Goal: Information Seeking & Learning: Learn about a topic

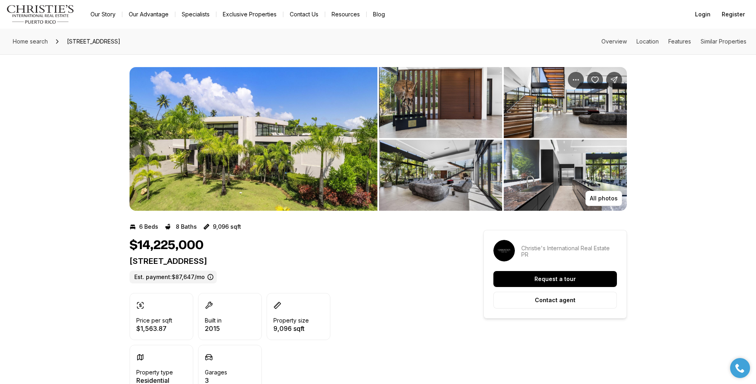
click at [464, 108] on img "View image gallery" at bounding box center [440, 102] width 123 height 71
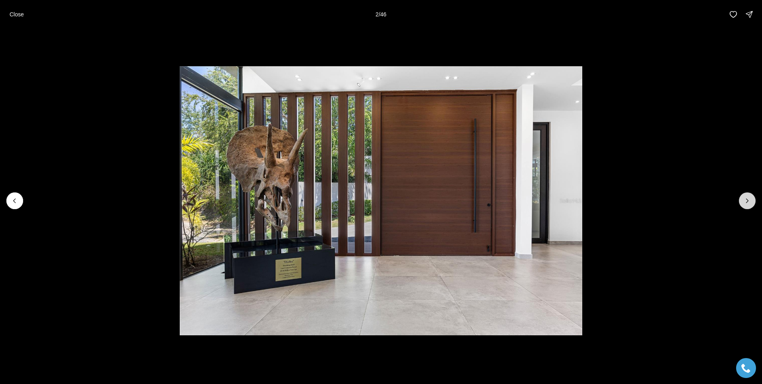
click at [745, 197] on icon "Next slide" at bounding box center [748, 201] width 8 height 8
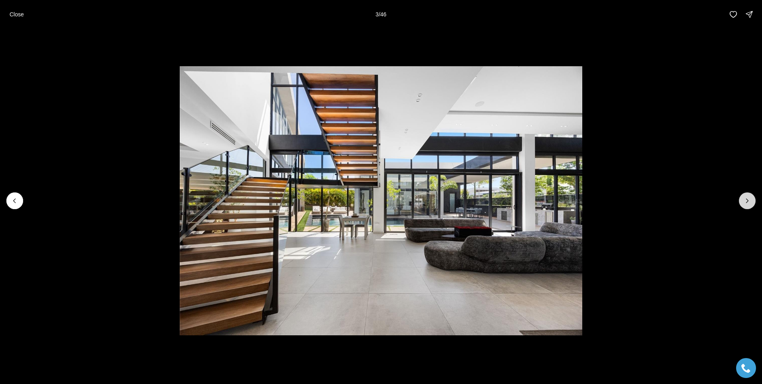
click at [745, 197] on icon "Next slide" at bounding box center [748, 201] width 8 height 8
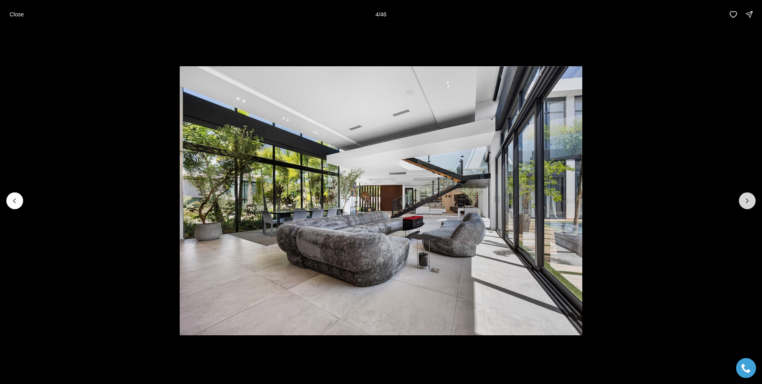
click at [745, 197] on icon "Next slide" at bounding box center [748, 201] width 8 height 8
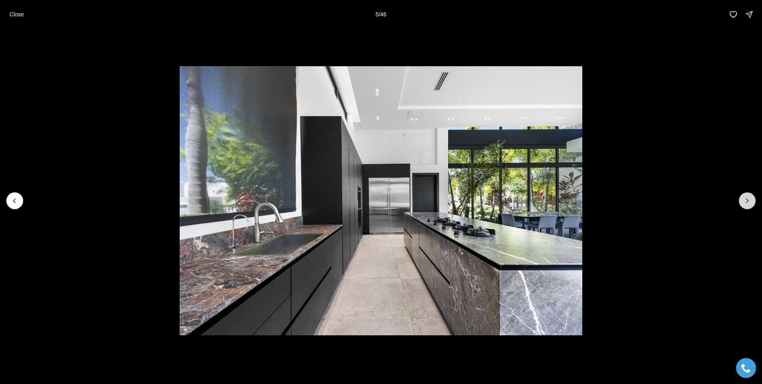
click at [745, 197] on icon "Next slide" at bounding box center [748, 201] width 8 height 8
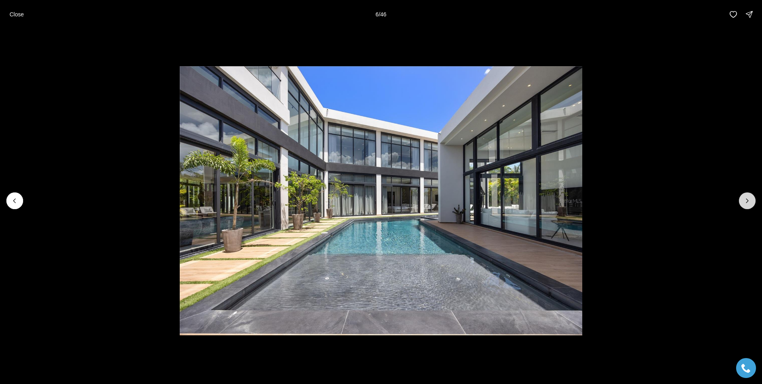
click at [745, 197] on icon "Next slide" at bounding box center [748, 201] width 8 height 8
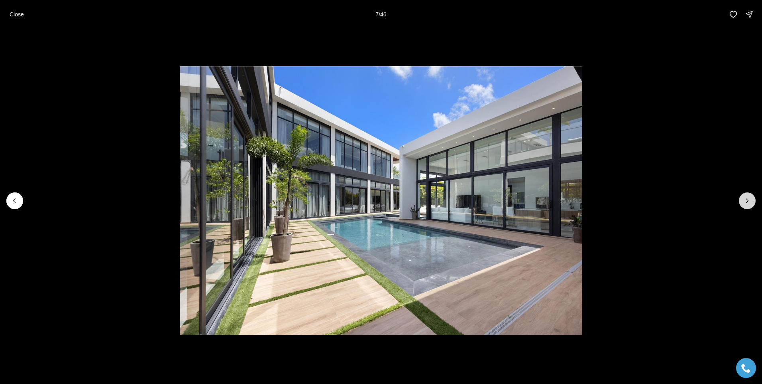
click at [745, 197] on icon "Next slide" at bounding box center [748, 201] width 8 height 8
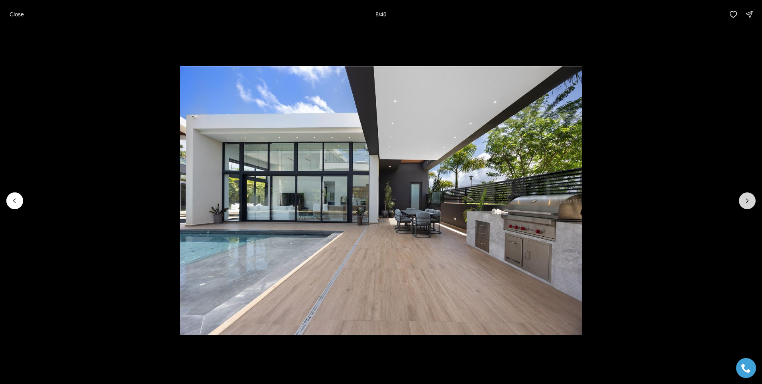
click at [745, 197] on icon "Next slide" at bounding box center [748, 201] width 8 height 8
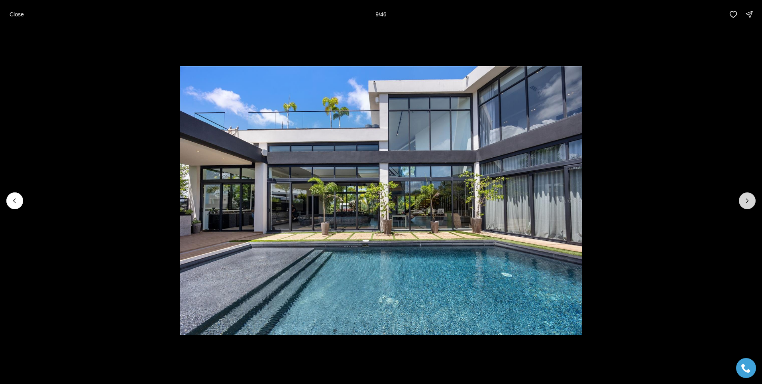
click at [745, 197] on icon "Next slide" at bounding box center [748, 201] width 8 height 8
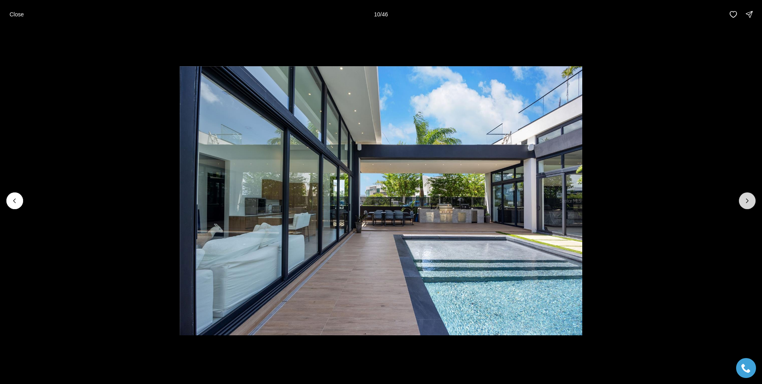
click at [745, 197] on icon "Next slide" at bounding box center [748, 201] width 8 height 8
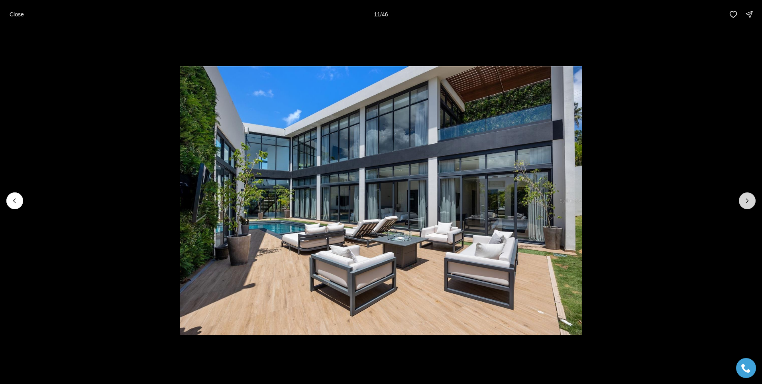
click at [745, 197] on icon "Next slide" at bounding box center [748, 201] width 8 height 8
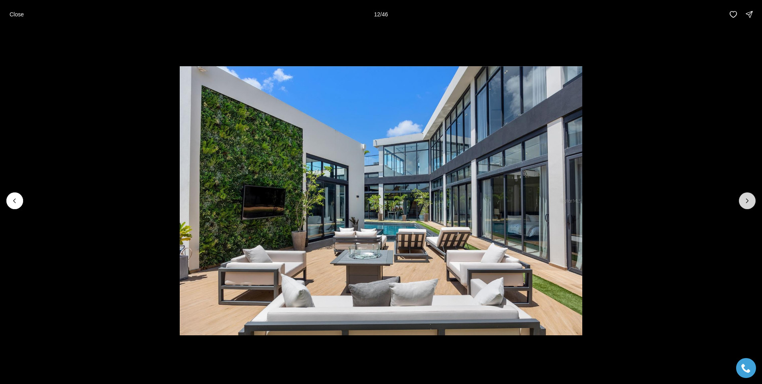
click at [745, 197] on icon "Next slide" at bounding box center [748, 201] width 8 height 8
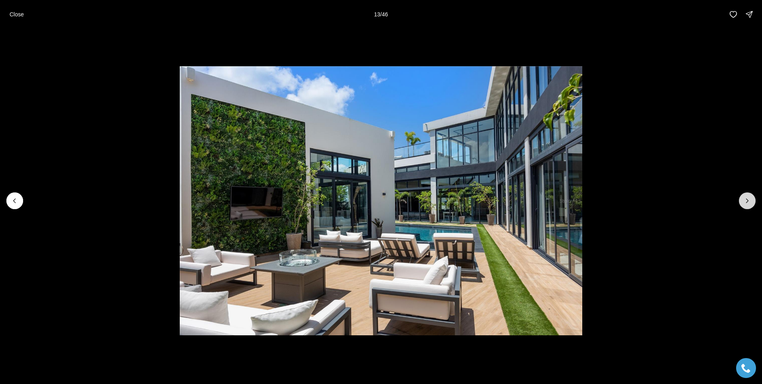
click at [745, 197] on icon "Next slide" at bounding box center [748, 201] width 8 height 8
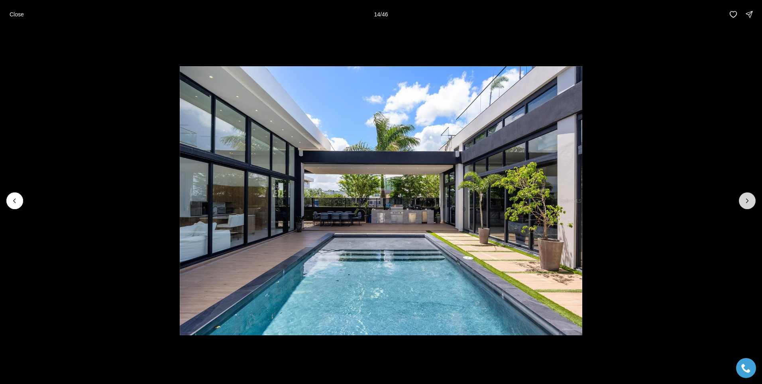
click at [745, 197] on icon "Next slide" at bounding box center [748, 201] width 8 height 8
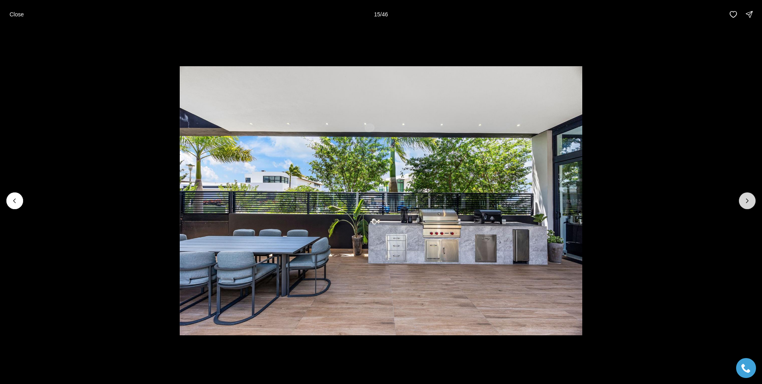
click at [745, 197] on icon "Next slide" at bounding box center [748, 201] width 8 height 8
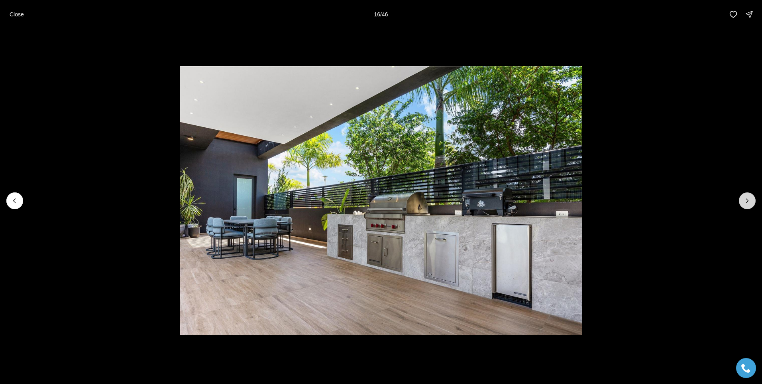
click at [745, 197] on icon "Next slide" at bounding box center [748, 201] width 8 height 8
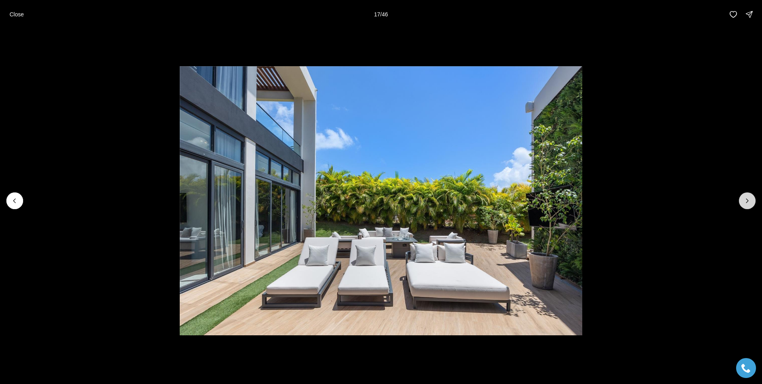
click at [745, 197] on icon "Next slide" at bounding box center [748, 201] width 8 height 8
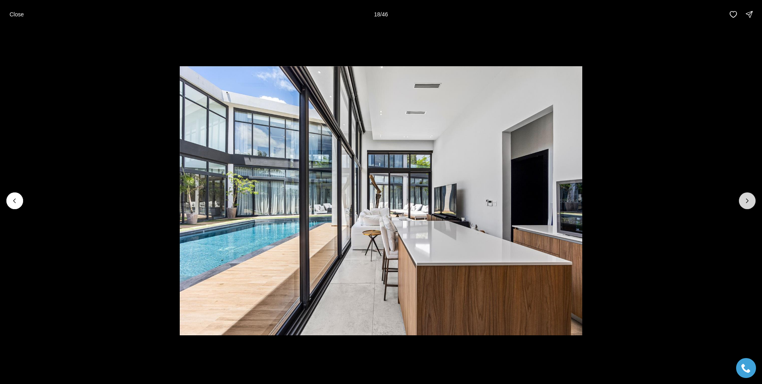
click at [745, 197] on icon "Next slide" at bounding box center [748, 201] width 8 height 8
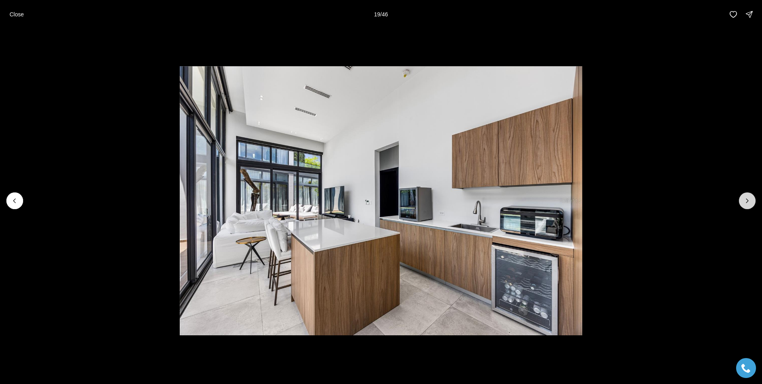
click at [745, 197] on icon "Next slide" at bounding box center [748, 201] width 8 height 8
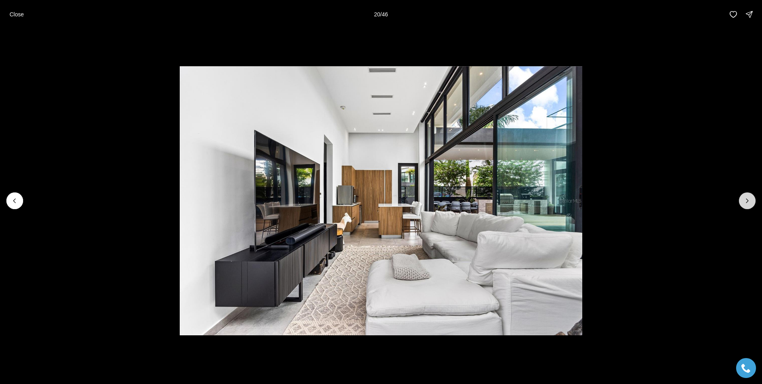
click at [745, 197] on icon "Next slide" at bounding box center [748, 201] width 8 height 8
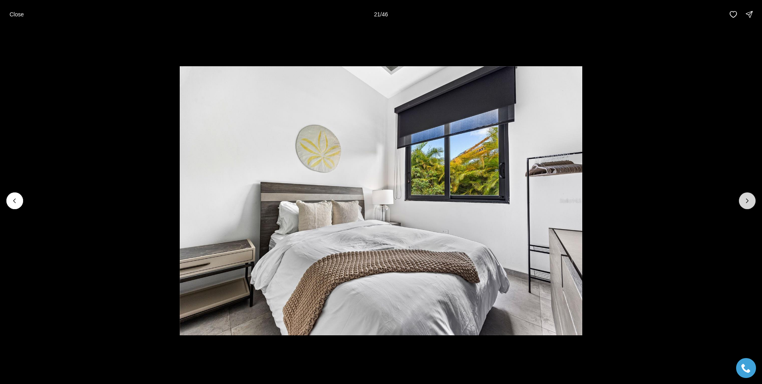
click at [745, 197] on icon "Next slide" at bounding box center [748, 201] width 8 height 8
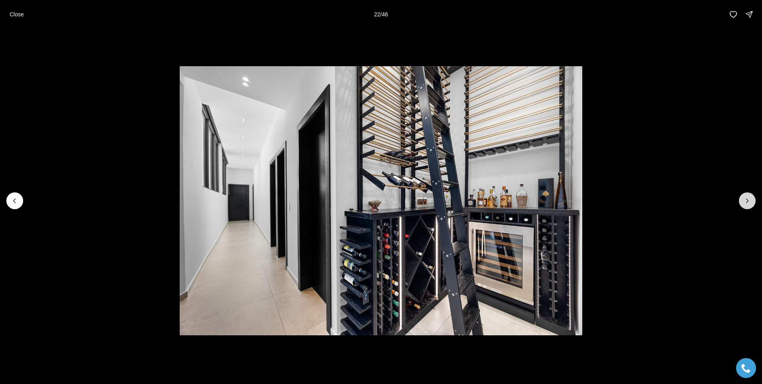
click at [745, 197] on icon "Next slide" at bounding box center [748, 201] width 8 height 8
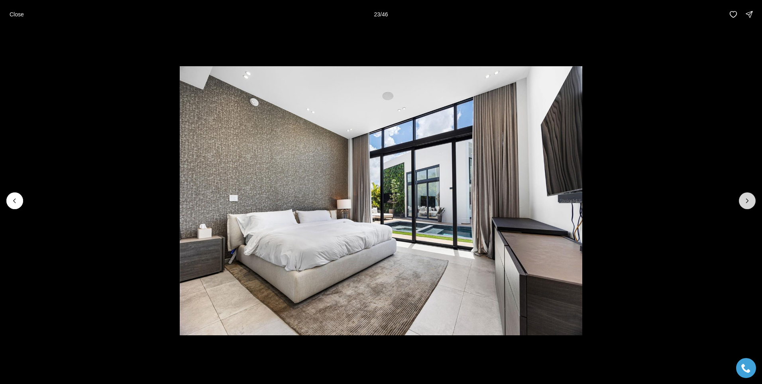
click at [745, 197] on icon "Next slide" at bounding box center [748, 201] width 8 height 8
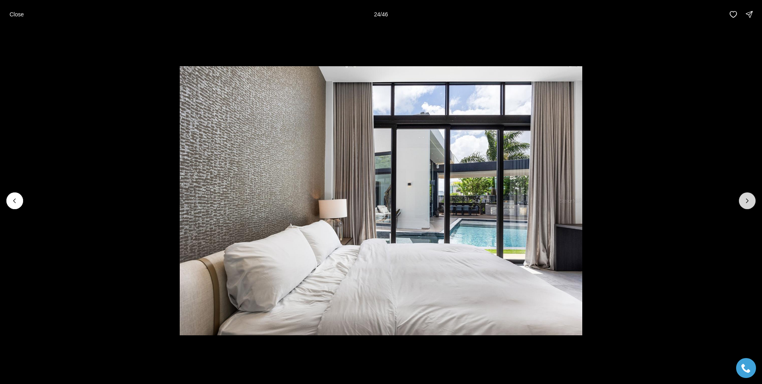
click at [745, 197] on icon "Next slide" at bounding box center [748, 201] width 8 height 8
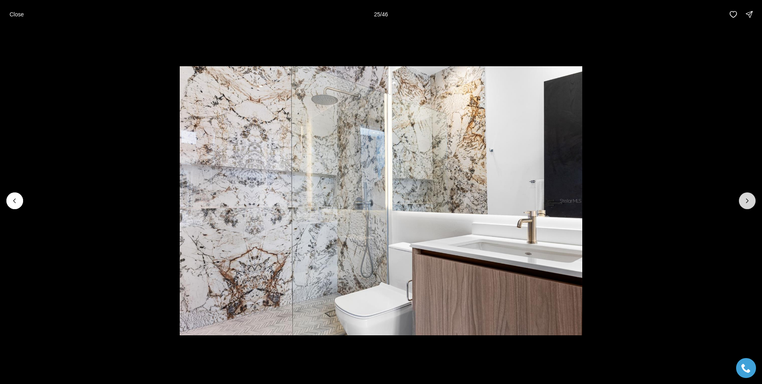
click at [745, 197] on icon "Next slide" at bounding box center [748, 201] width 8 height 8
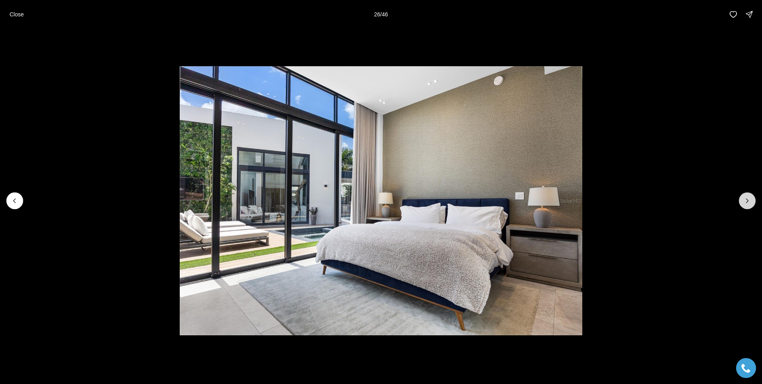
click at [745, 197] on icon "Next slide" at bounding box center [748, 201] width 8 height 8
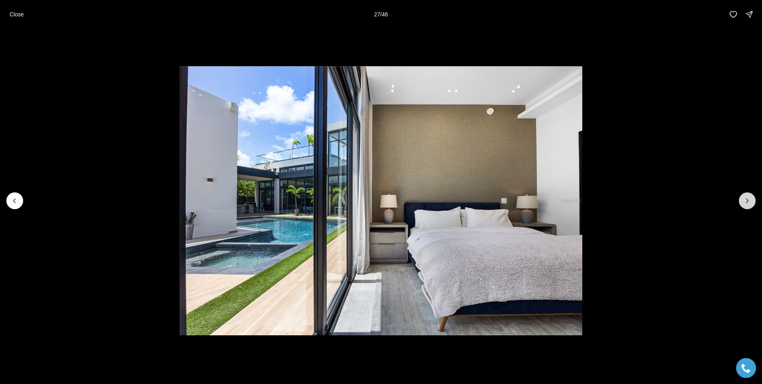
click at [745, 197] on icon "Next slide" at bounding box center [748, 201] width 8 height 8
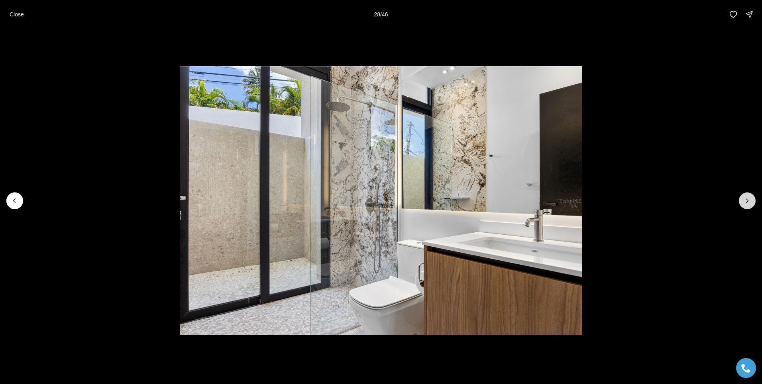
click at [745, 197] on icon "Next slide" at bounding box center [748, 201] width 8 height 8
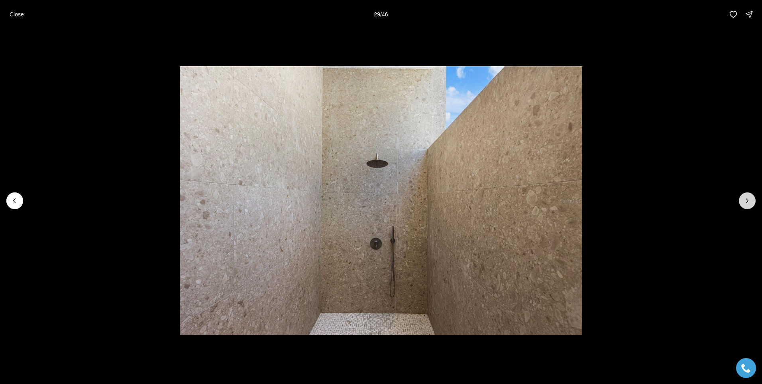
click at [745, 197] on icon "Next slide" at bounding box center [748, 201] width 8 height 8
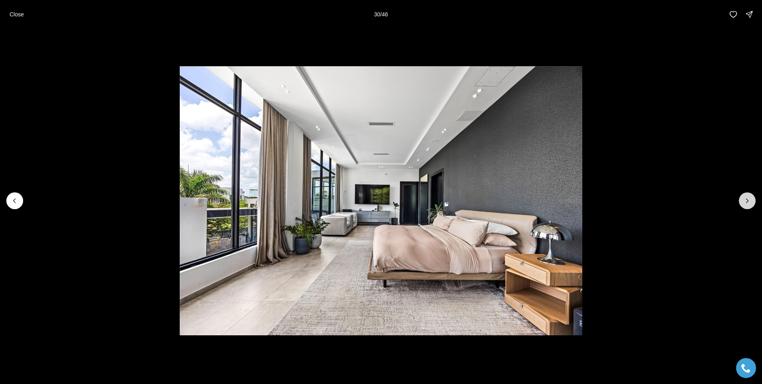
click at [745, 197] on icon "Next slide" at bounding box center [748, 201] width 8 height 8
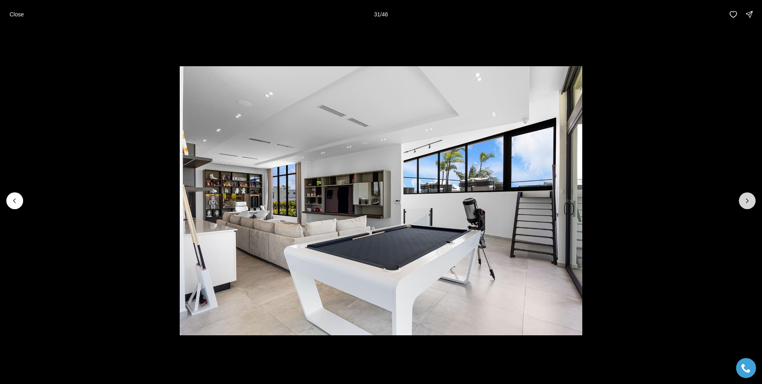
click at [745, 197] on icon "Next slide" at bounding box center [748, 201] width 8 height 8
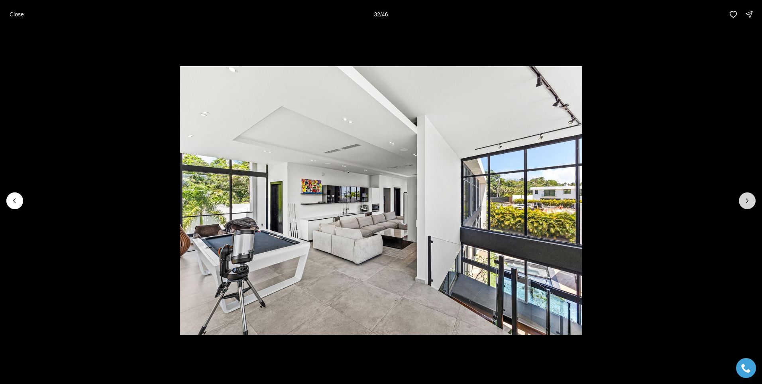
click at [745, 197] on icon "Next slide" at bounding box center [748, 201] width 8 height 8
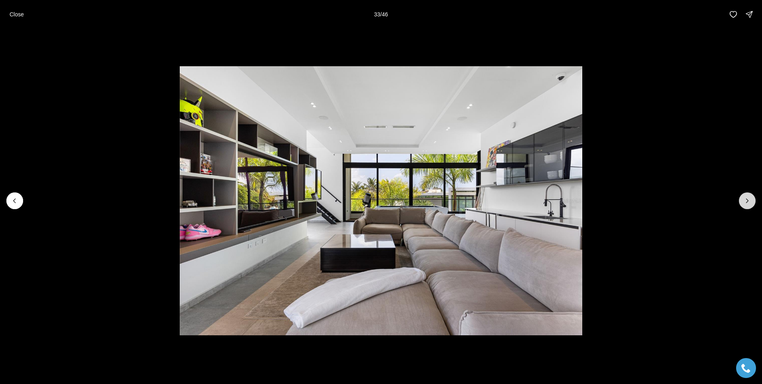
click at [745, 197] on icon "Next slide" at bounding box center [748, 201] width 8 height 8
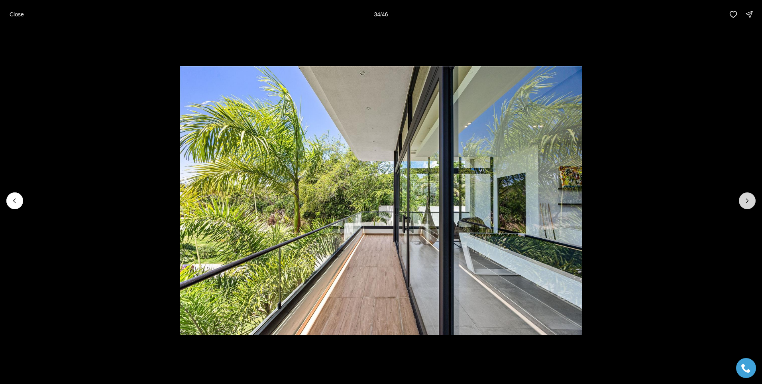
click at [745, 197] on icon "Next slide" at bounding box center [748, 201] width 8 height 8
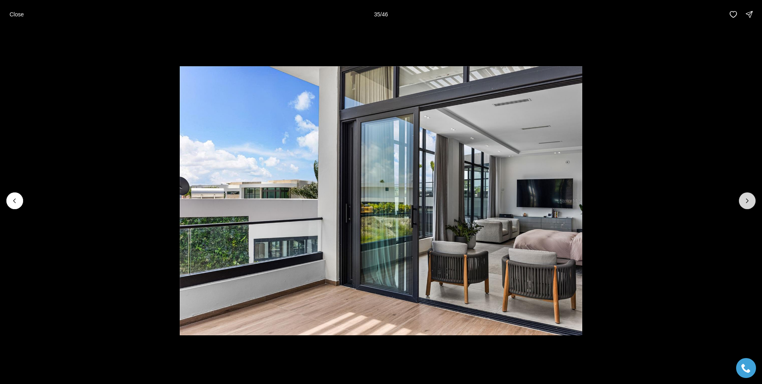
click at [745, 197] on icon "Next slide" at bounding box center [748, 201] width 8 height 8
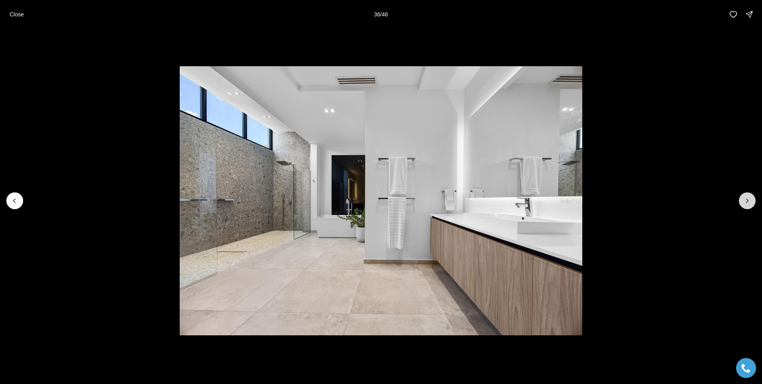
click at [745, 197] on icon "Next slide" at bounding box center [748, 201] width 8 height 8
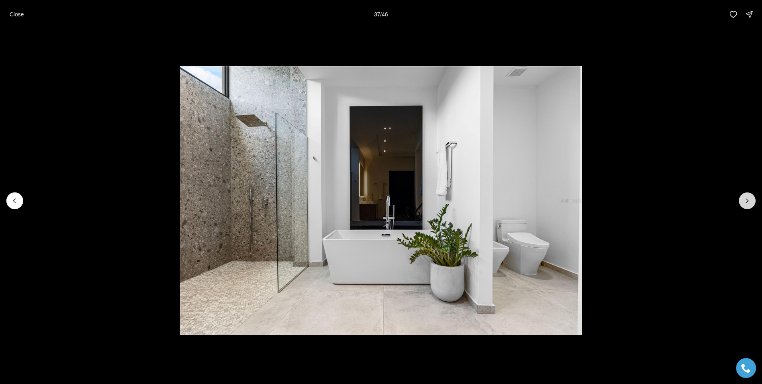
click at [745, 197] on icon "Next slide" at bounding box center [748, 201] width 8 height 8
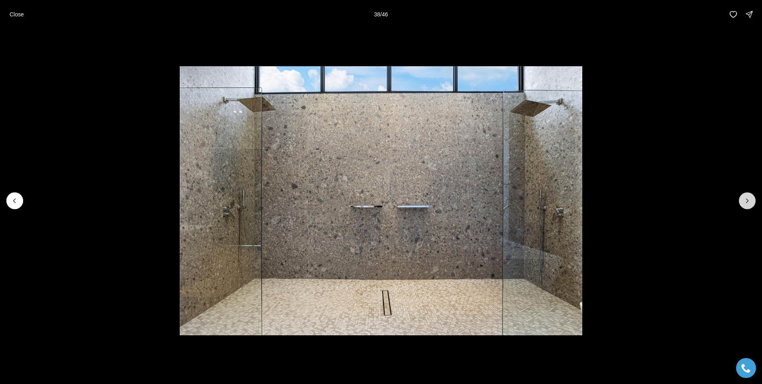
click at [745, 197] on icon "Next slide" at bounding box center [748, 201] width 8 height 8
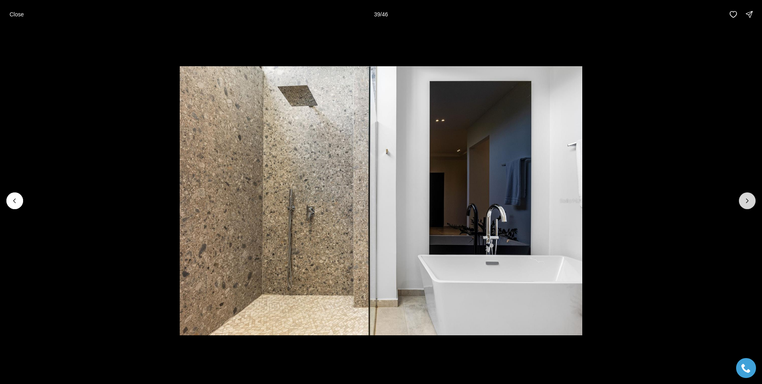
click at [745, 197] on icon "Next slide" at bounding box center [748, 201] width 8 height 8
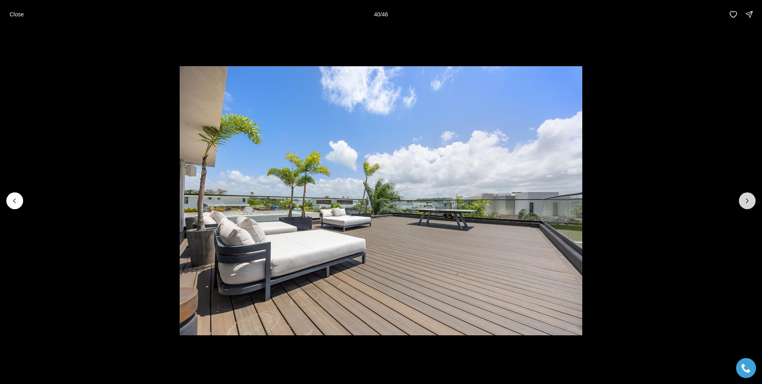
click at [745, 197] on icon "Next slide" at bounding box center [748, 201] width 8 height 8
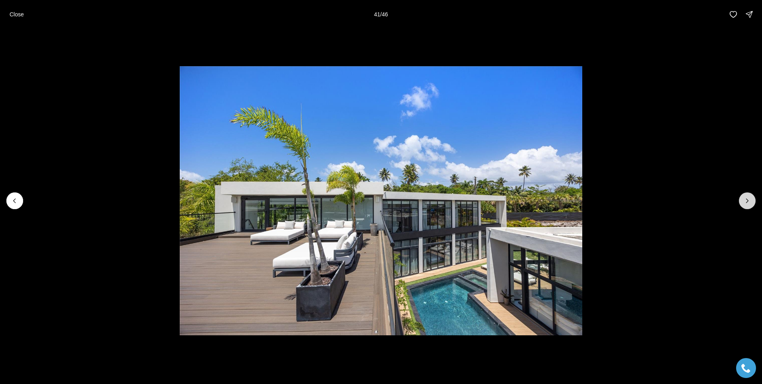
click at [745, 197] on icon "Next slide" at bounding box center [748, 201] width 8 height 8
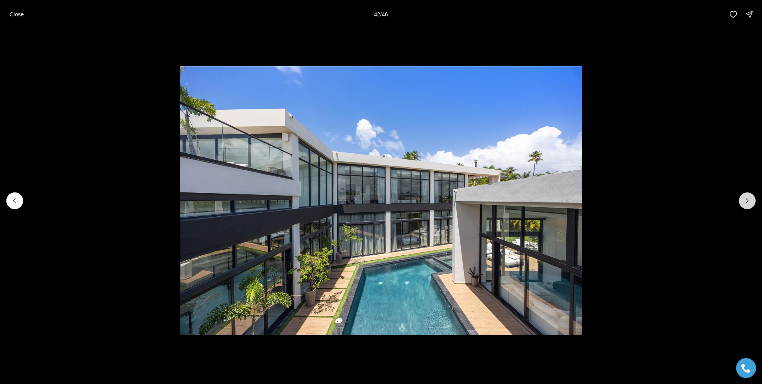
click at [745, 197] on icon "Next slide" at bounding box center [748, 201] width 8 height 8
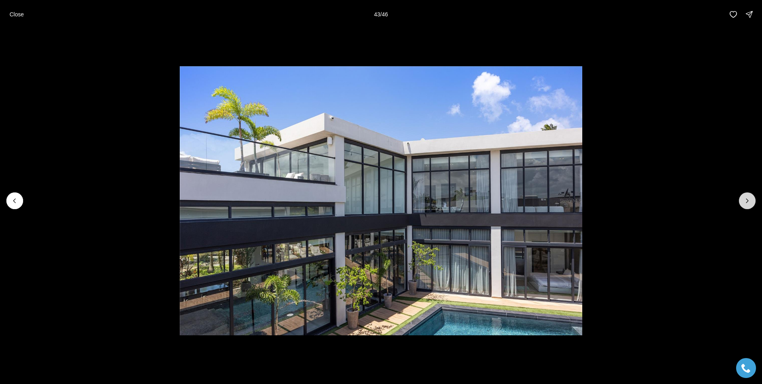
click at [745, 197] on icon "Next slide" at bounding box center [748, 201] width 8 height 8
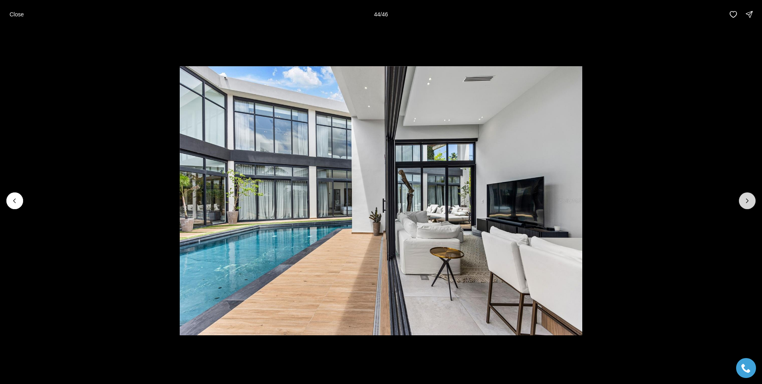
click at [745, 197] on icon "Next slide" at bounding box center [748, 201] width 8 height 8
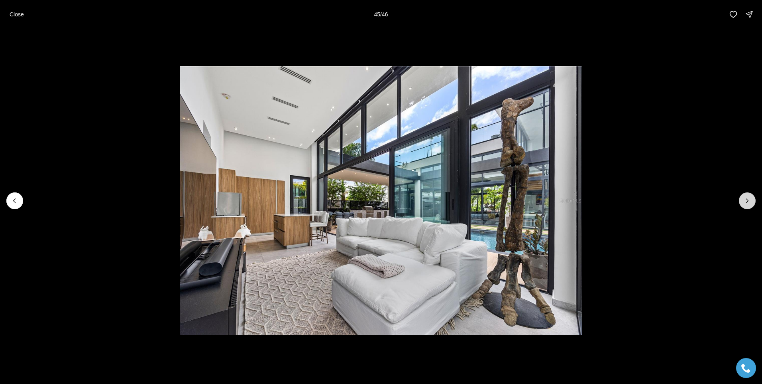
click at [745, 197] on icon "Next slide" at bounding box center [748, 201] width 8 height 8
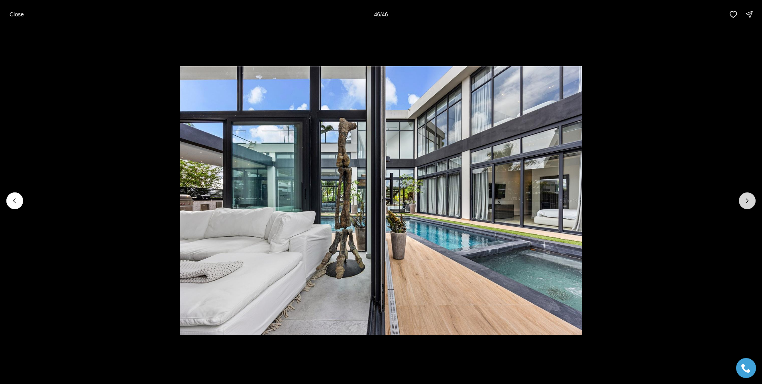
click at [745, 197] on div at bounding box center [747, 200] width 17 height 17
click at [744, 199] on div at bounding box center [747, 200] width 17 height 17
click at [20, 14] on p "Close" at bounding box center [17, 14] width 14 height 6
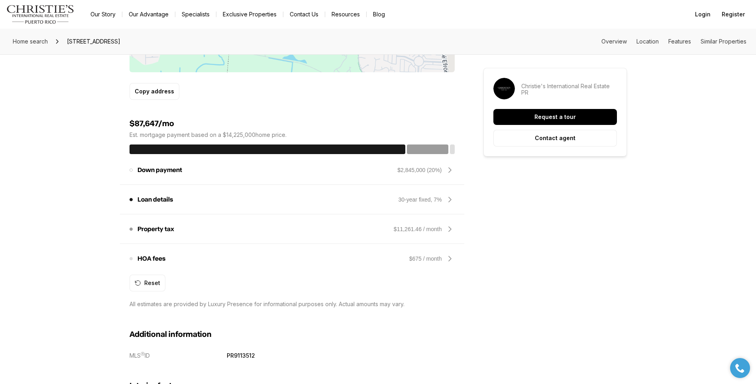
scroll to position [279, 0]
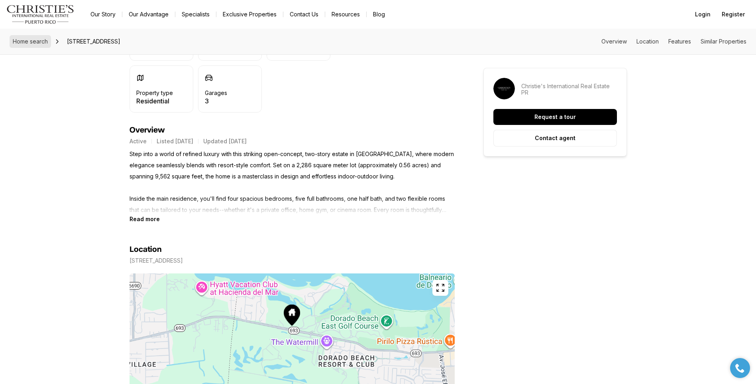
click at [41, 43] on span "Home search" at bounding box center [30, 41] width 35 height 7
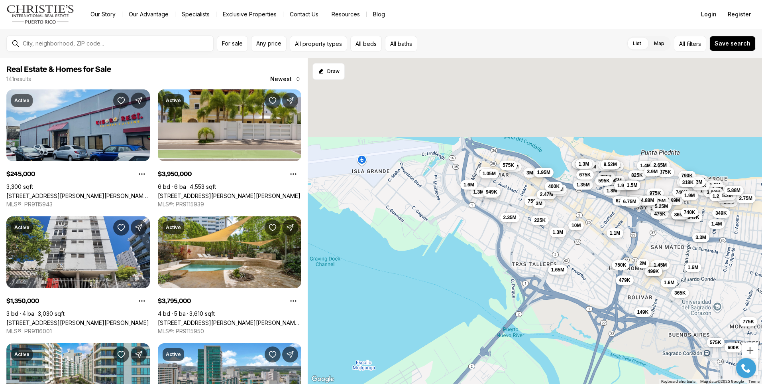
drag, startPoint x: 598, startPoint y: 218, endPoint x: 587, endPoint y: 256, distance: 38.7
click at [587, 256] on div "1.4M 349K 3.8M 2M 3M 1.4M 3.3M 585K 1.45M 649K 499K 3M 2M 245K 825K 900K 2.7M 7…" at bounding box center [535, 221] width 455 height 326
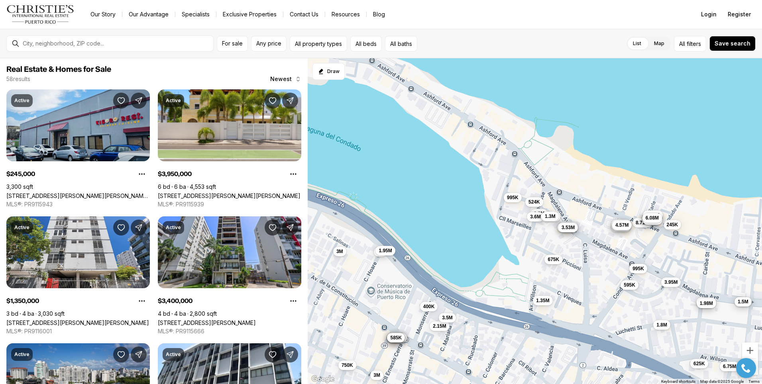
drag, startPoint x: 610, startPoint y: 134, endPoint x: 594, endPoint y: 270, distance: 136.6
click at [594, 270] on div "3M 2M 245K 750K 3.4M 1.3M 3.95M 685K 1.35M 1.95M 995K 225K 3M 1.8M 9.08M 1.3M 2…" at bounding box center [535, 221] width 455 height 326
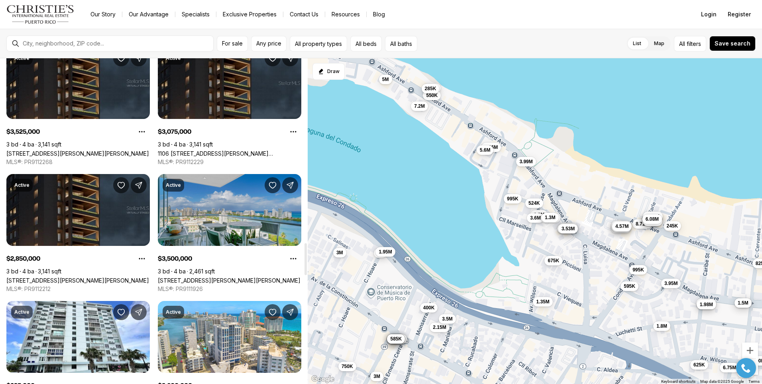
scroll to position [1994, 0]
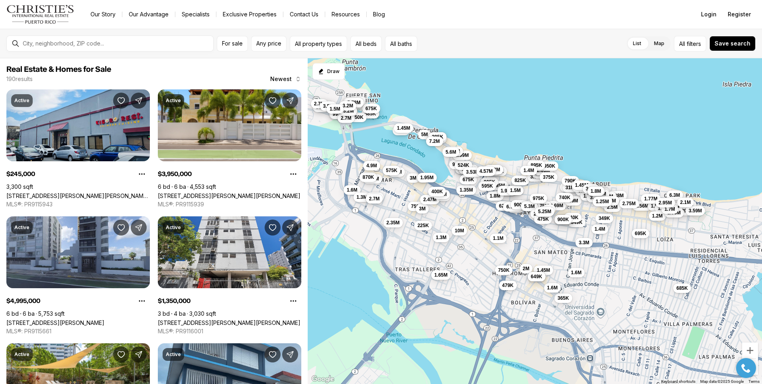
drag, startPoint x: 679, startPoint y: 320, endPoint x: 631, endPoint y: 252, distance: 83.2
click at [630, 250] on div "3M 2M 245K 750K 3.4M 3.95M 685K 1.35M 1.95M 995K 3M 1.8M 9.08M 1.3M 2.15M 595K …" at bounding box center [535, 221] width 455 height 326
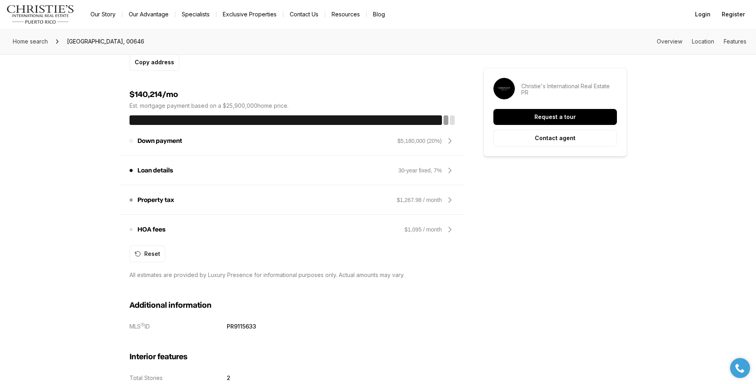
scroll to position [638, 0]
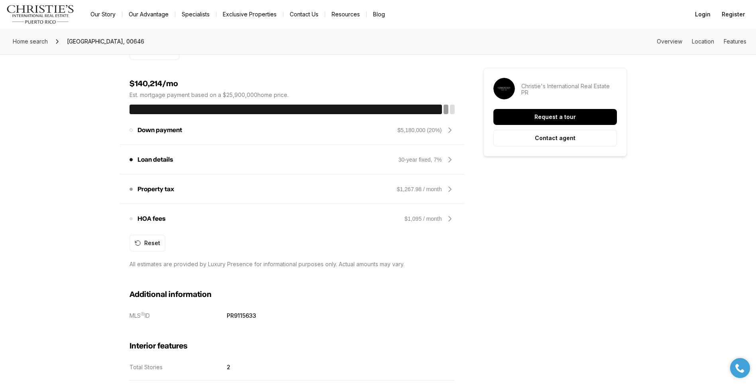
click at [451, 157] on icon at bounding box center [450, 160] width 10 height 10
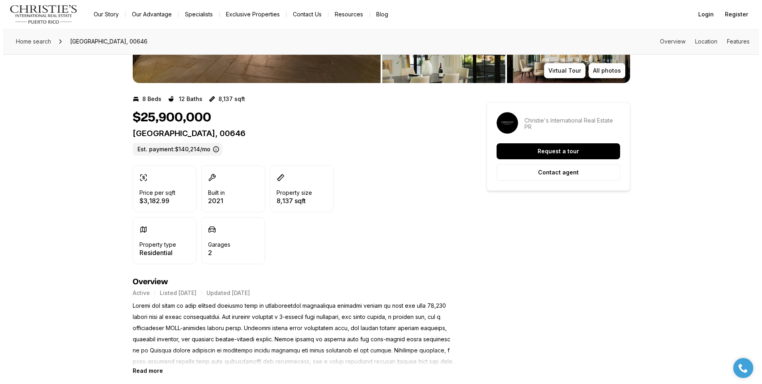
scroll to position [0, 0]
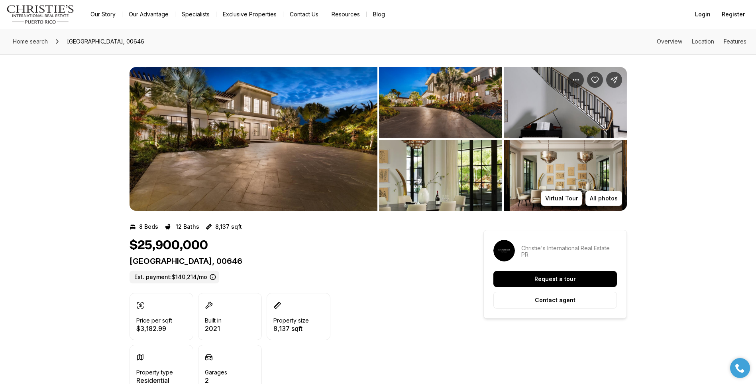
click at [300, 151] on img "View image gallery" at bounding box center [254, 139] width 248 height 144
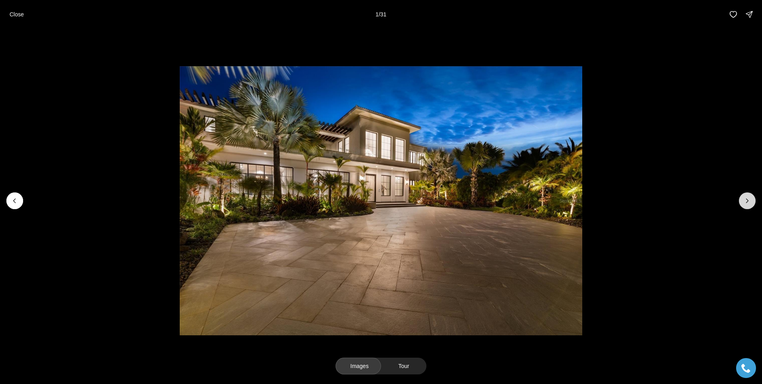
click at [741, 203] on button "Next slide" at bounding box center [747, 200] width 17 height 17
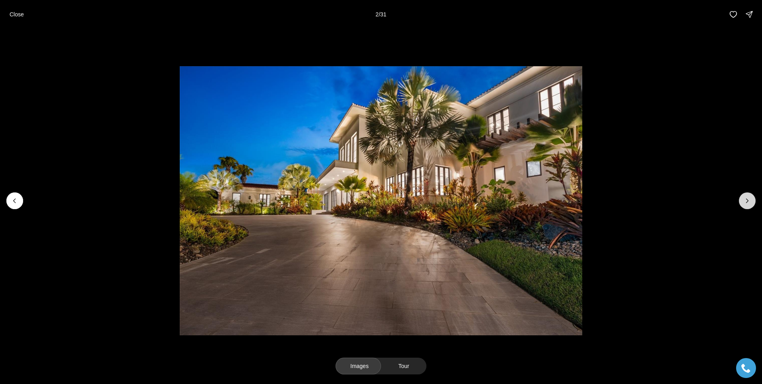
click at [745, 202] on icon "Next slide" at bounding box center [748, 201] width 8 height 8
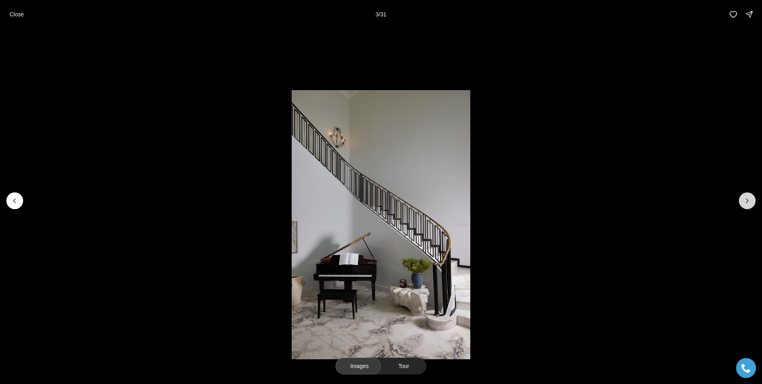
click at [745, 202] on icon "Next slide" at bounding box center [748, 201] width 8 height 8
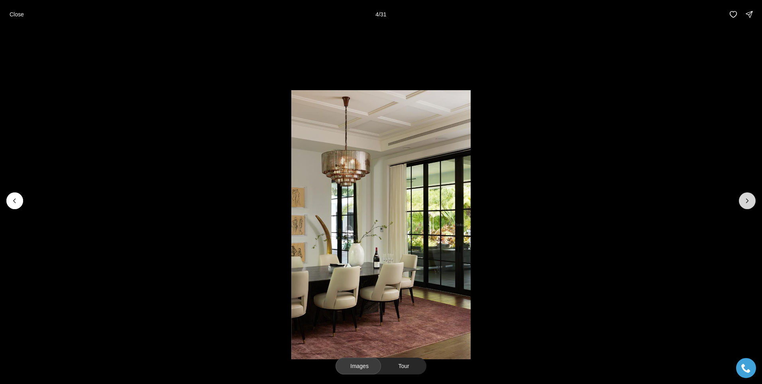
click at [745, 202] on icon "Next slide" at bounding box center [748, 201] width 8 height 8
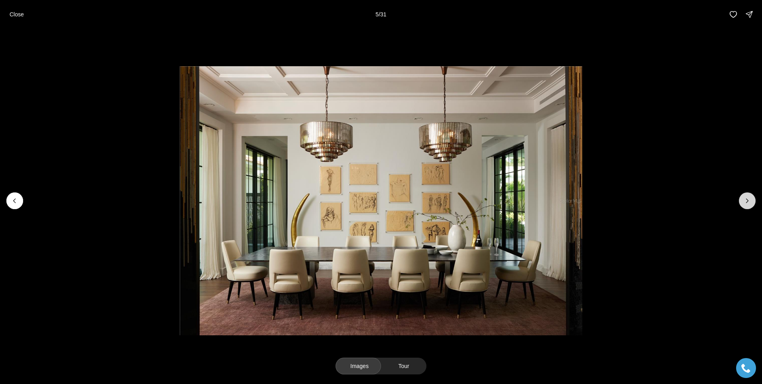
click at [745, 202] on icon "Next slide" at bounding box center [748, 201] width 8 height 8
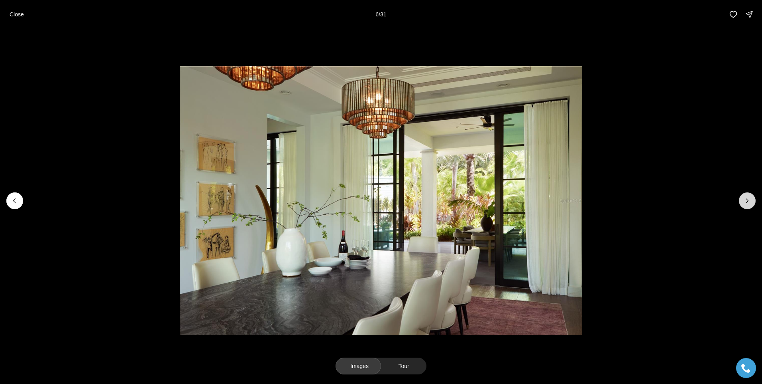
click at [745, 202] on icon "Next slide" at bounding box center [748, 201] width 8 height 8
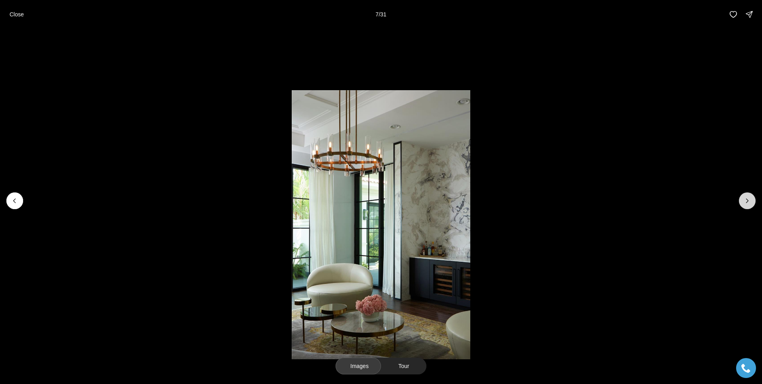
click at [746, 201] on icon "Next slide" at bounding box center [748, 201] width 8 height 8
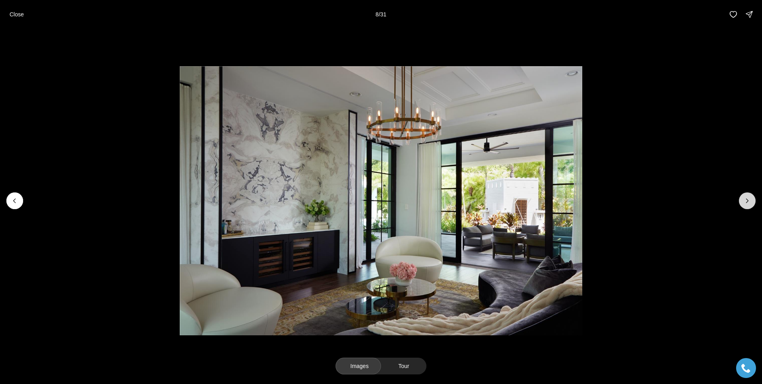
click at [746, 201] on icon "Next slide" at bounding box center [748, 201] width 8 height 8
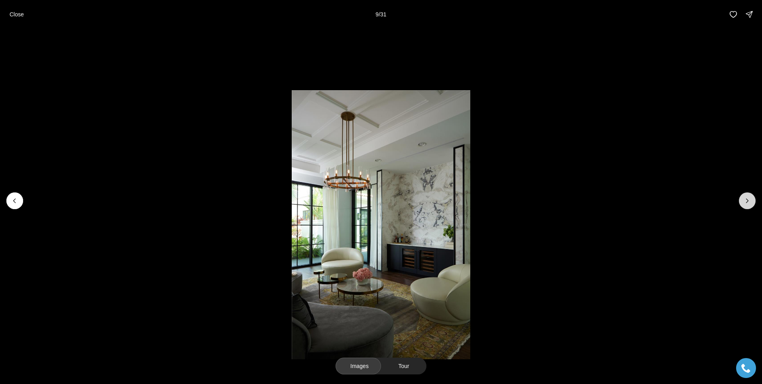
click at [746, 201] on icon "Next slide" at bounding box center [748, 201] width 8 height 8
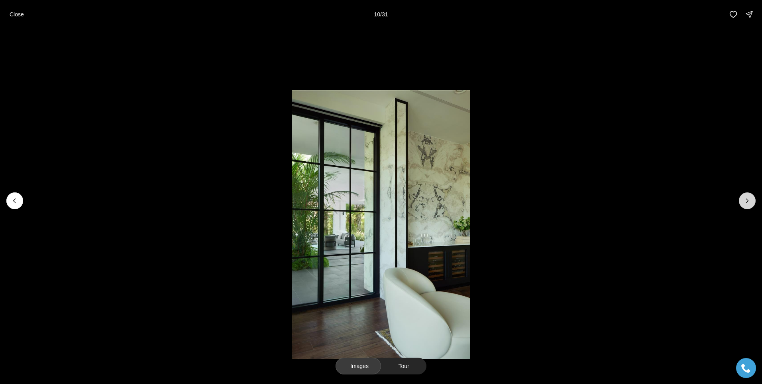
click at [746, 201] on icon "Next slide" at bounding box center [748, 201] width 8 height 8
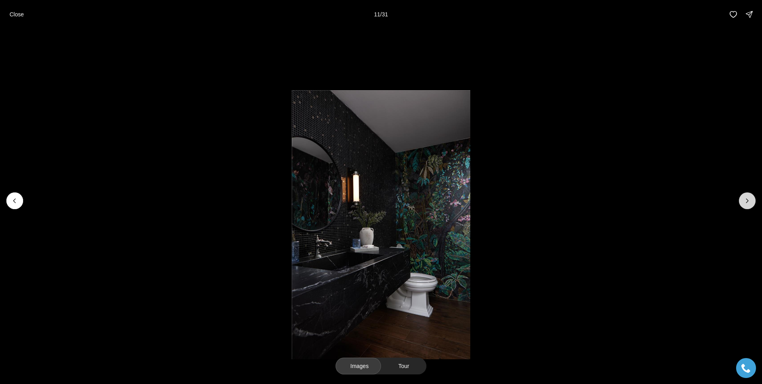
click at [746, 201] on icon "Next slide" at bounding box center [748, 201] width 8 height 8
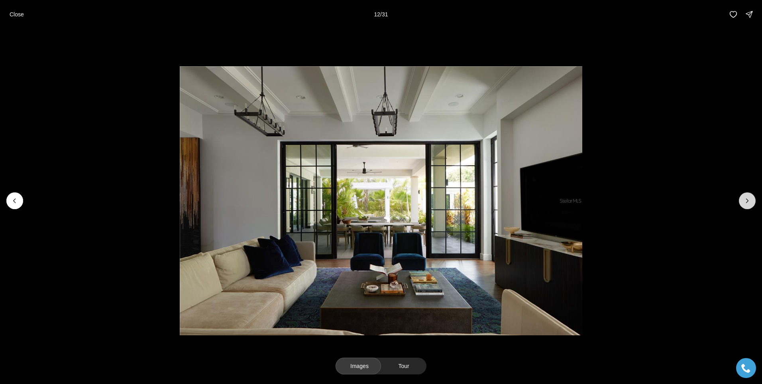
click at [746, 201] on icon "Next slide" at bounding box center [748, 201] width 8 height 8
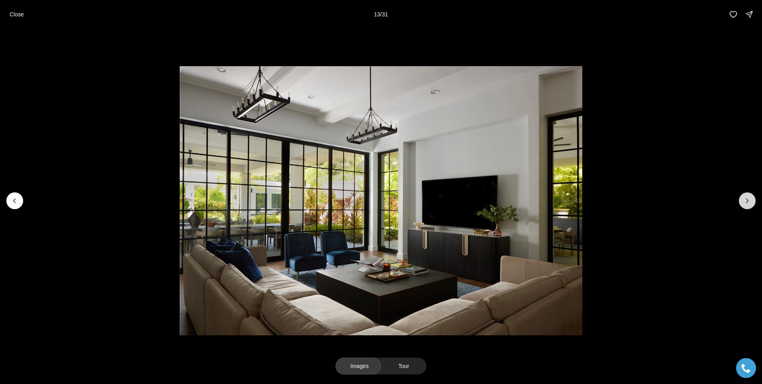
click at [746, 201] on icon "Next slide" at bounding box center [748, 201] width 8 height 8
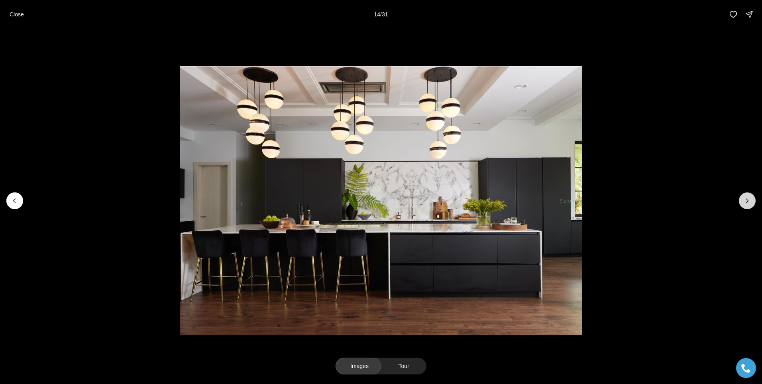
click at [744, 201] on icon "Next slide" at bounding box center [748, 201] width 8 height 8
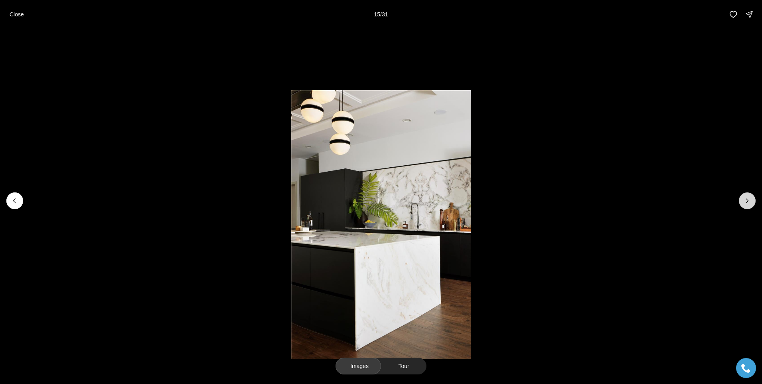
click at [744, 201] on icon "Next slide" at bounding box center [748, 201] width 8 height 8
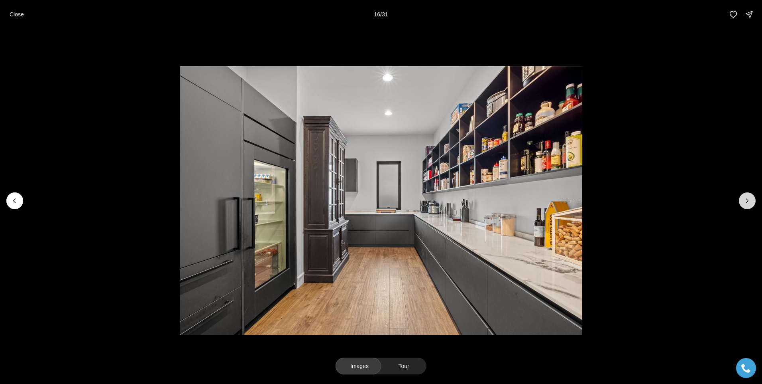
click at [744, 202] on icon "Next slide" at bounding box center [748, 201] width 8 height 8
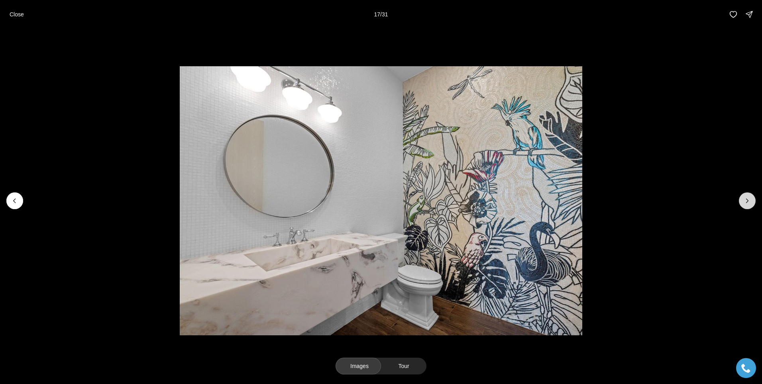
click at [744, 202] on icon "Next slide" at bounding box center [748, 201] width 8 height 8
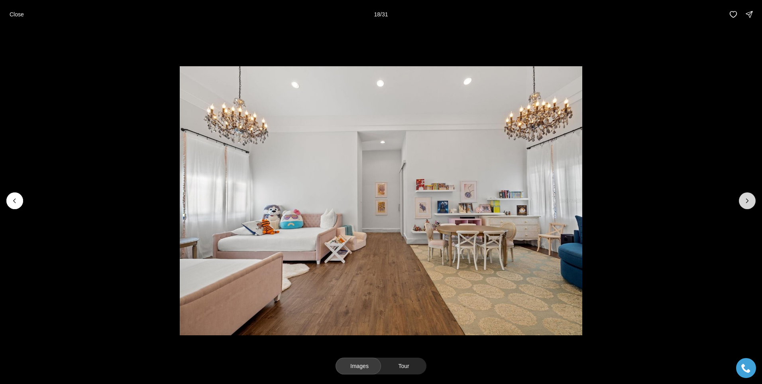
click at [744, 202] on icon "Next slide" at bounding box center [748, 201] width 8 height 8
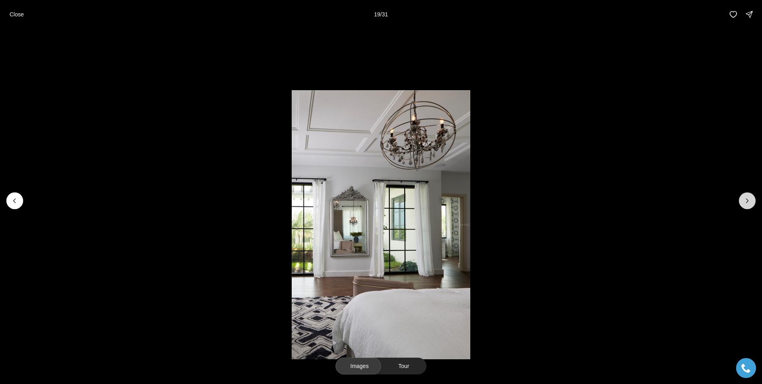
click at [744, 202] on icon "Next slide" at bounding box center [748, 201] width 8 height 8
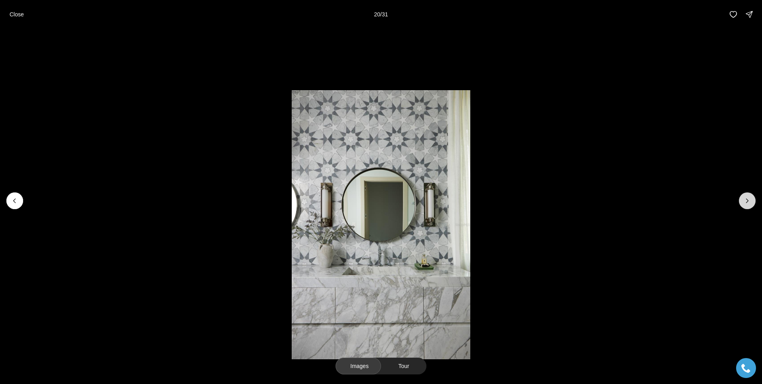
click at [742, 201] on button "Next slide" at bounding box center [747, 200] width 17 height 17
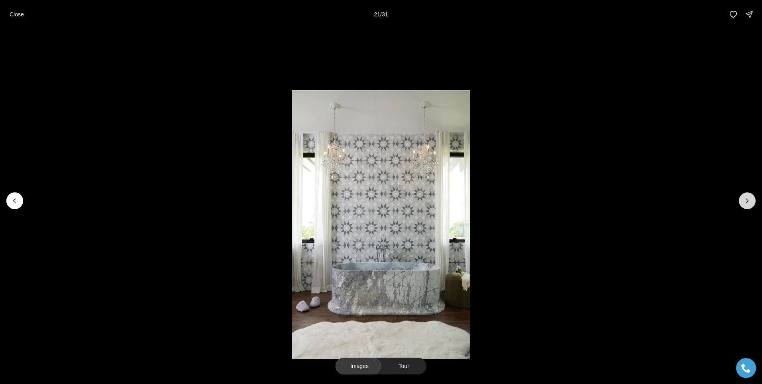
click at [742, 201] on button "Next slide" at bounding box center [747, 200] width 17 height 17
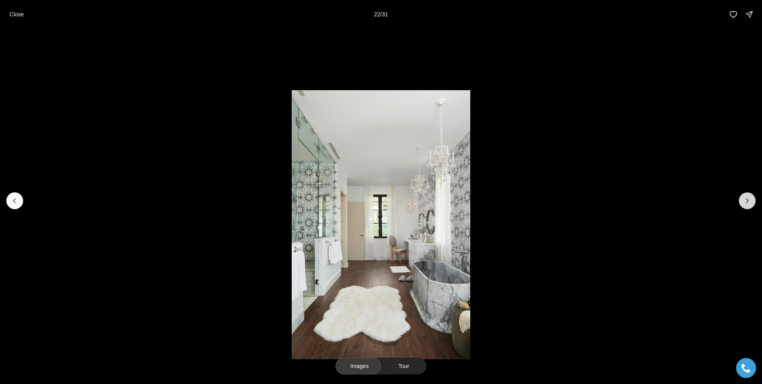
click at [742, 201] on button "Next slide" at bounding box center [747, 200] width 17 height 17
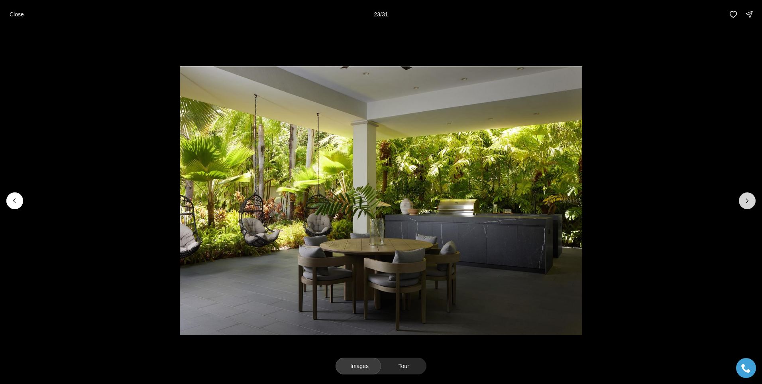
click at [742, 201] on button "Next slide" at bounding box center [747, 200] width 17 height 17
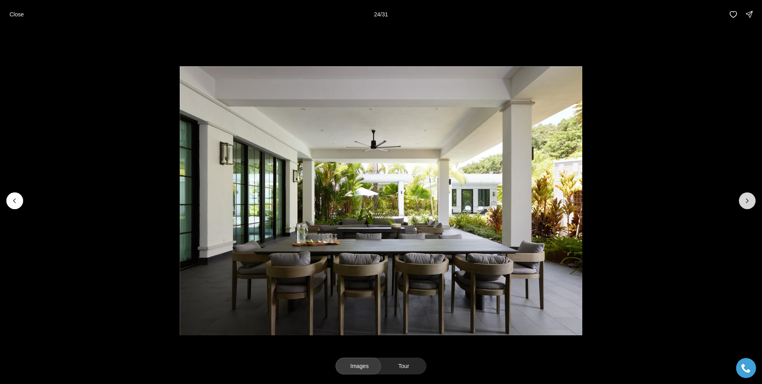
click at [742, 201] on button "Next slide" at bounding box center [747, 200] width 17 height 17
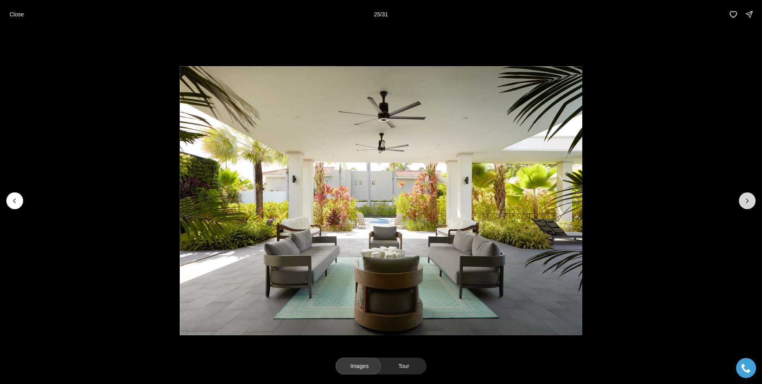
click at [742, 201] on button "Next slide" at bounding box center [747, 200] width 17 height 17
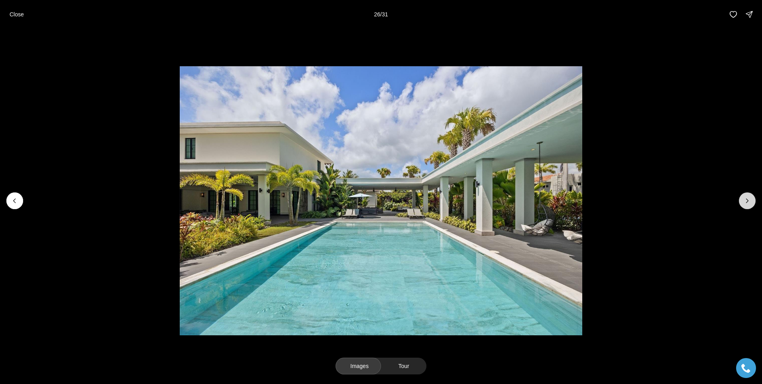
click at [742, 201] on button "Next slide" at bounding box center [747, 200] width 17 height 17
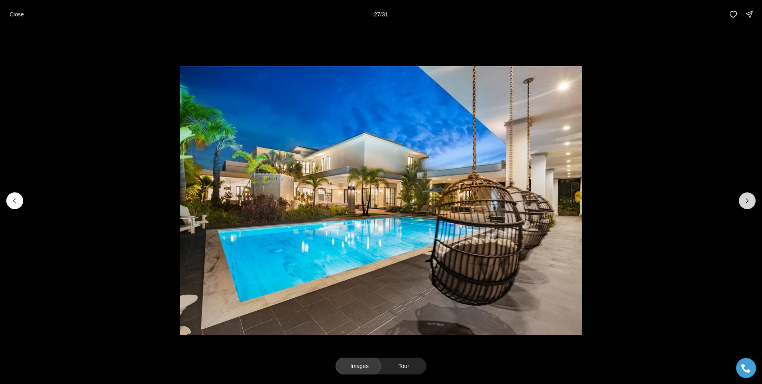
click at [742, 201] on button "Next slide" at bounding box center [747, 200] width 17 height 17
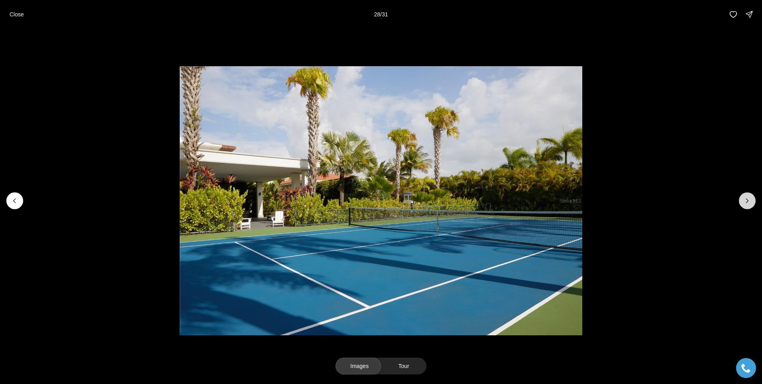
click at [742, 201] on button "Next slide" at bounding box center [747, 200] width 17 height 17
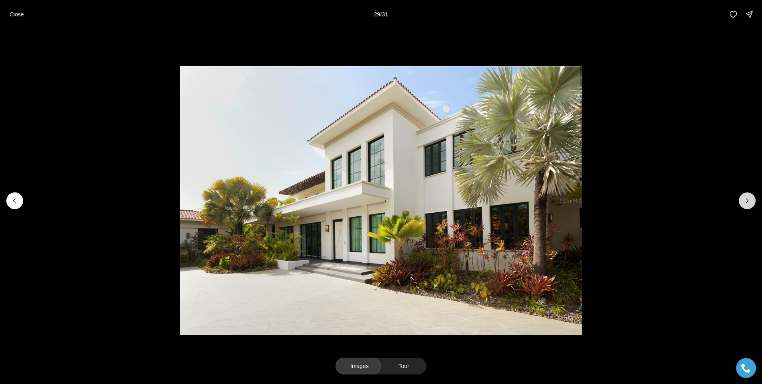
click at [742, 201] on button "Next slide" at bounding box center [747, 200] width 17 height 17
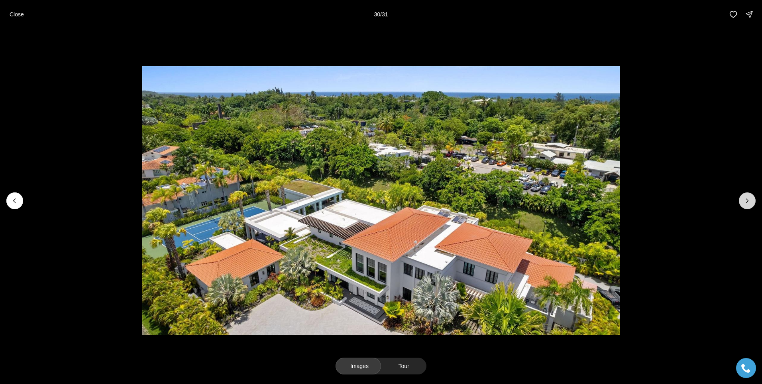
click at [742, 201] on button "Next slide" at bounding box center [747, 200] width 17 height 17
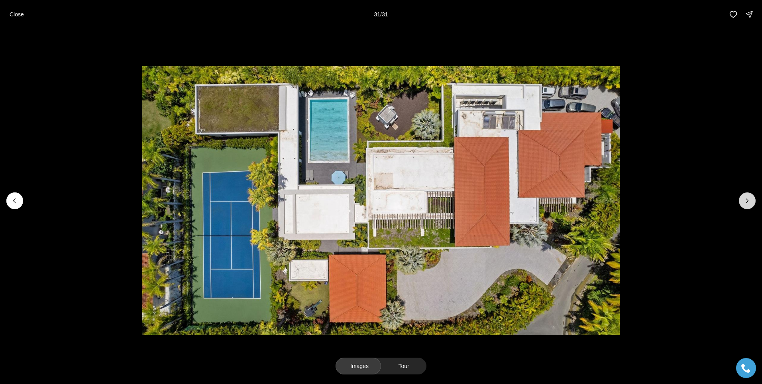
click at [742, 201] on div at bounding box center [747, 200] width 17 height 17
